Goal: Task Accomplishment & Management: Manage account settings

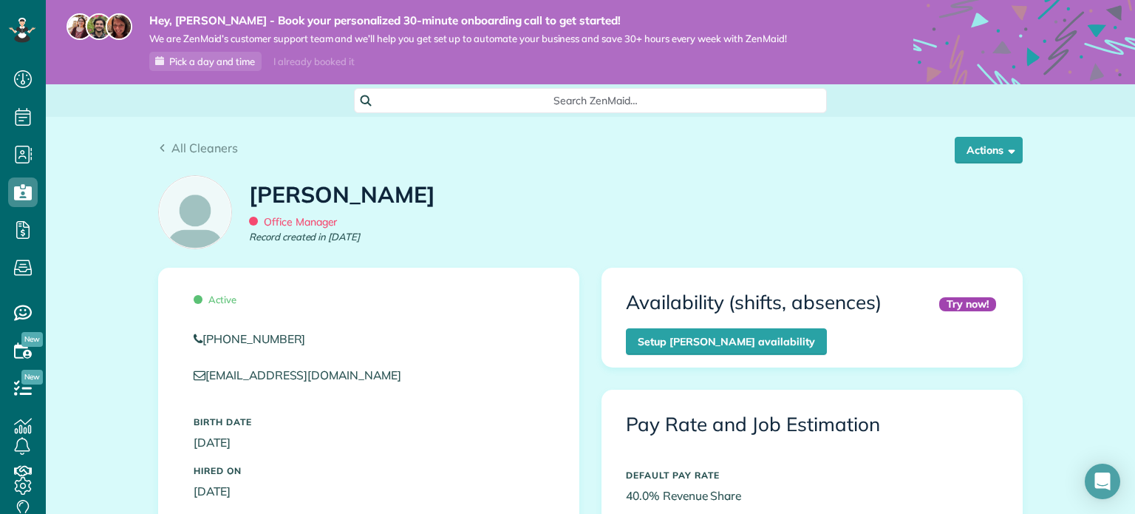
click at [309, 216] on span "Office Manager" at bounding box center [293, 221] width 88 height 13
click at [311, 201] on h1 "[PERSON_NAME]" at bounding box center [342, 195] width 186 height 24
click at [296, 228] on div "Office Manager" at bounding box center [293, 222] width 88 height 16
click at [270, 224] on span "Office Manager" at bounding box center [293, 221] width 88 height 13
click at [211, 244] on img at bounding box center [195, 212] width 72 height 72
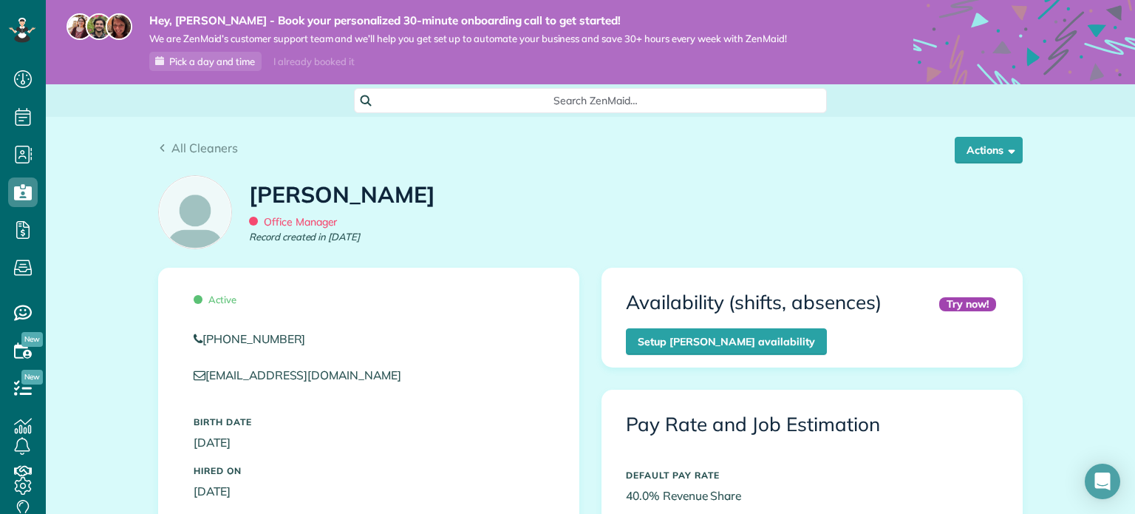
click at [276, 205] on h1 "[PERSON_NAME]" at bounding box center [342, 195] width 186 height 24
click at [301, 228] on div "Office Manager" at bounding box center [293, 222] width 88 height 16
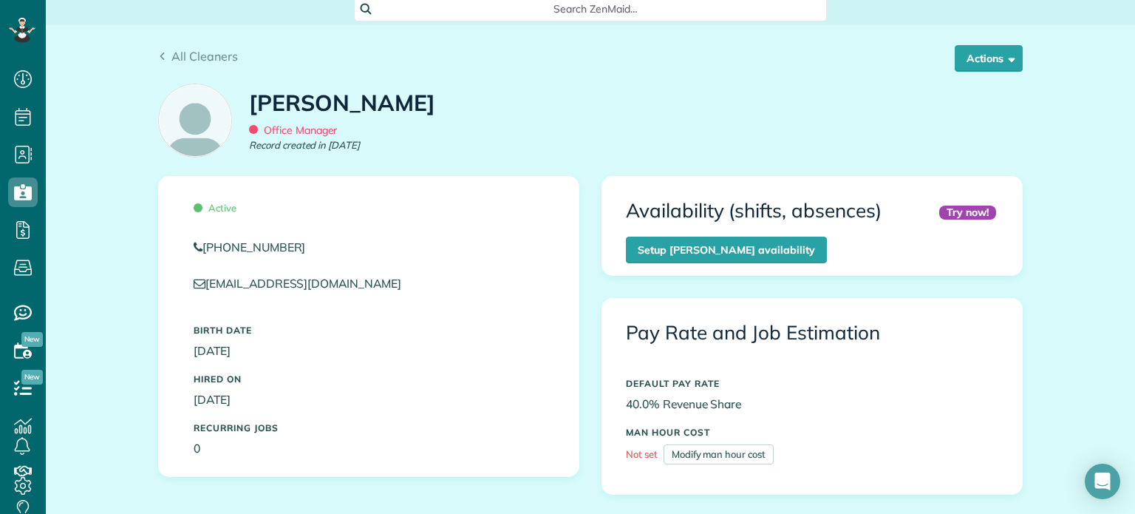
scroll to position [91, 0]
click at [320, 149] on em "Record created in [DATE]" at bounding box center [304, 146] width 111 height 14
click at [334, 120] on div "[PERSON_NAME] Office Manager Record created in [DATE]" at bounding box center [342, 118] width 186 height 83
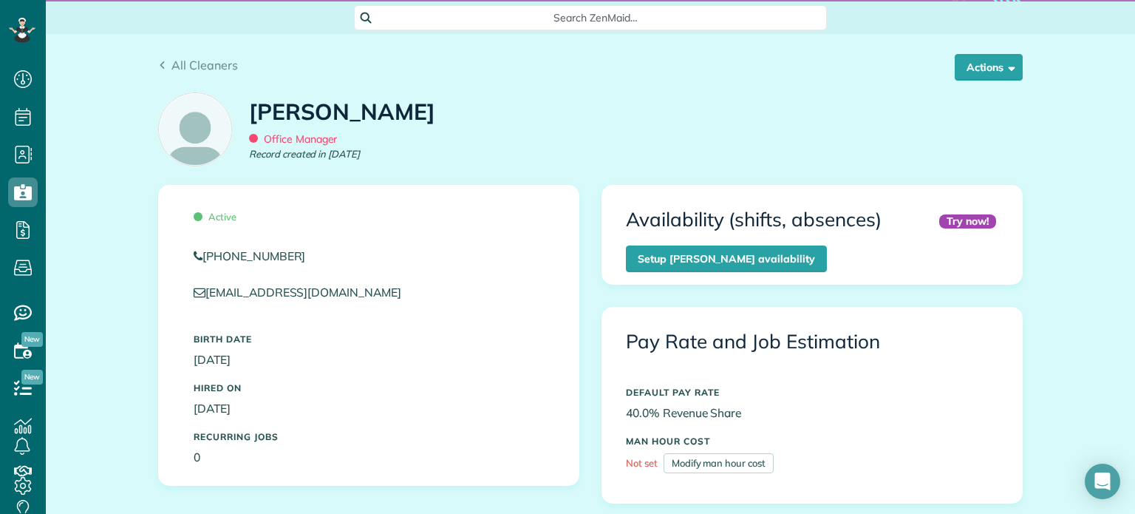
scroll to position [82, 0]
click at [720, 260] on link "Setup [PERSON_NAME] availability" at bounding box center [726, 259] width 201 height 27
